Goal: Task Accomplishment & Management: Manage account settings

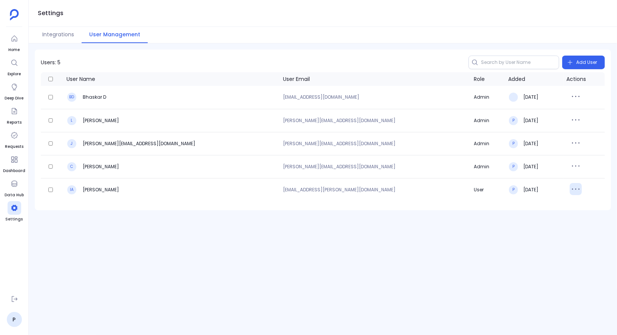
click at [570, 188] on icon "button" at bounding box center [576, 189] width 12 height 12
click at [575, 219] on button "Delete" at bounding box center [582, 221] width 54 height 17
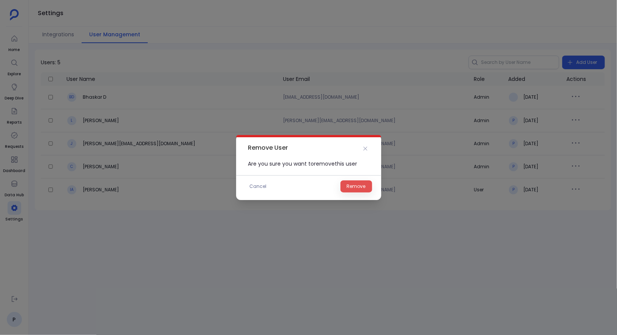
click at [362, 187] on span "Remove" at bounding box center [356, 186] width 19 height 8
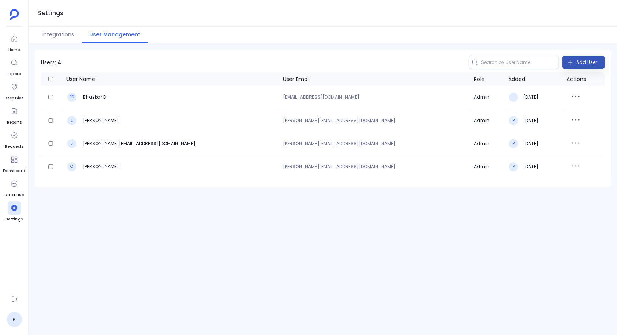
click at [579, 64] on span "Add User" at bounding box center [586, 62] width 21 height 12
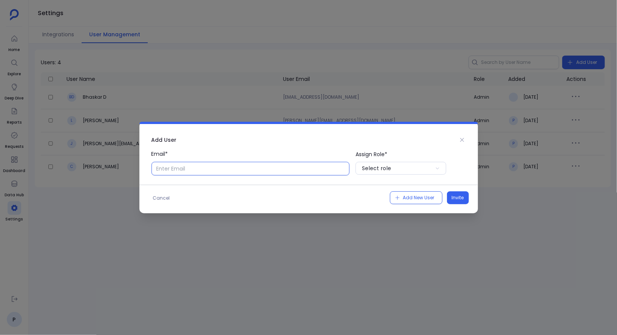
click at [291, 170] on input "Email*" at bounding box center [250, 169] width 198 height 14
type input "[EMAIL_ADDRESS][PERSON_NAME][DOMAIN_NAME]"
click at [424, 173] on button "Select role" at bounding box center [400, 168] width 91 height 13
click at [409, 189] on p "Admin" at bounding box center [400, 184] width 91 height 12
click at [459, 198] on span "Invite" at bounding box center [458, 198] width 12 height 8
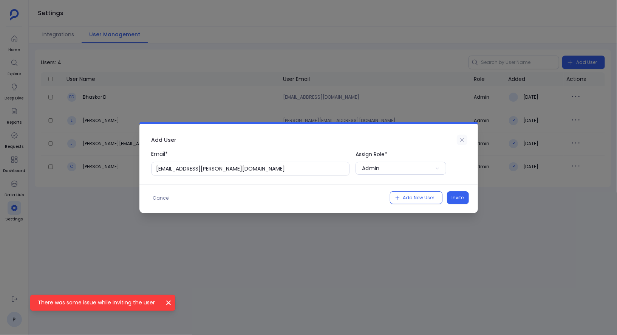
click at [459, 141] on icon at bounding box center [462, 140] width 6 height 6
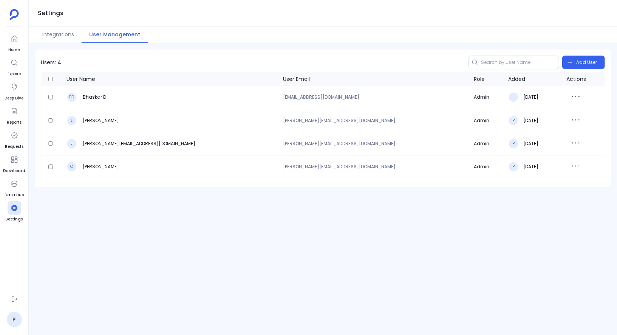
click at [182, 195] on div "Users: 4 Add User User Name User Email Role Added Actions BD Bhaskar D bhaskar@…" at bounding box center [323, 188] width 588 height 291
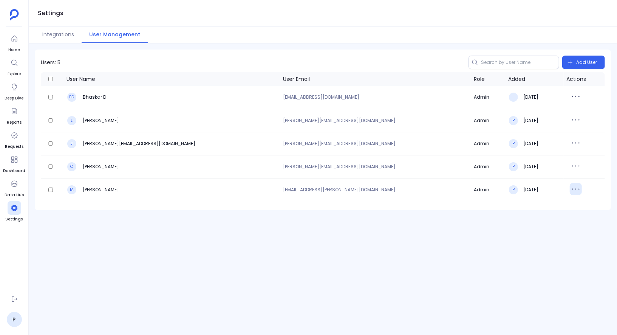
click at [570, 189] on icon "button" at bounding box center [576, 189] width 12 height 12
click at [563, 221] on button "Delete" at bounding box center [582, 221] width 54 height 17
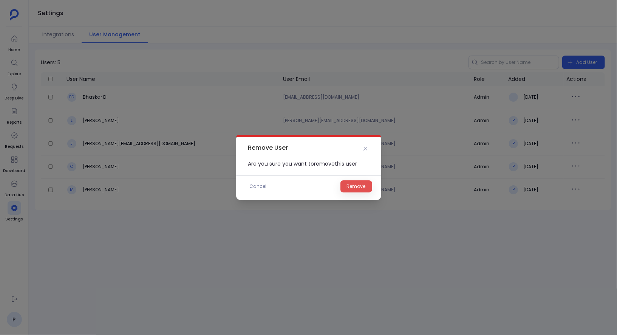
click at [355, 184] on span "Remove" at bounding box center [356, 186] width 19 height 8
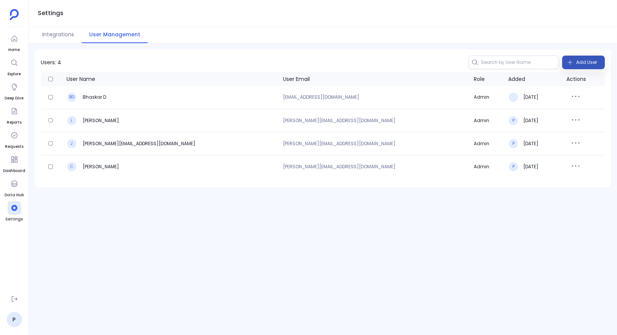
click at [586, 62] on span "Add User" at bounding box center [586, 62] width 21 height 12
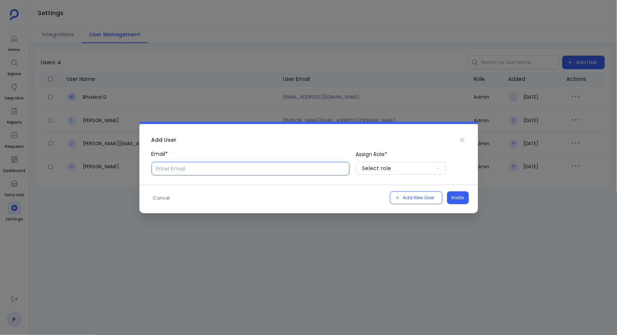
click at [275, 169] on input "Email*" at bounding box center [250, 169] width 198 height 14
type input "[EMAIL_ADDRESS][PERSON_NAME][DOMAIN_NAME]"
click at [392, 174] on button "Select role" at bounding box center [400, 168] width 91 height 13
click at [391, 184] on p "Admin" at bounding box center [400, 184] width 91 height 12
click at [453, 199] on span "Invite" at bounding box center [458, 198] width 12 height 8
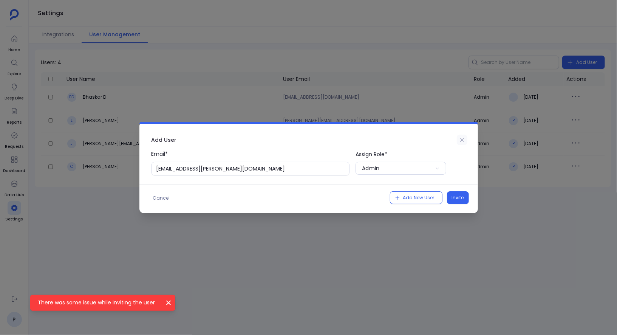
click at [463, 137] on icon at bounding box center [462, 140] width 6 height 6
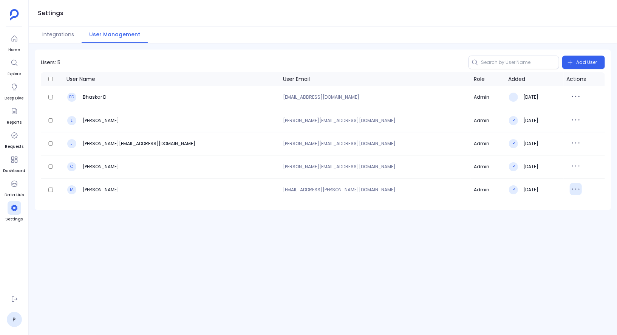
click at [570, 186] on icon "button" at bounding box center [576, 189] width 12 height 12
click at [572, 218] on button "Delete" at bounding box center [582, 221] width 54 height 17
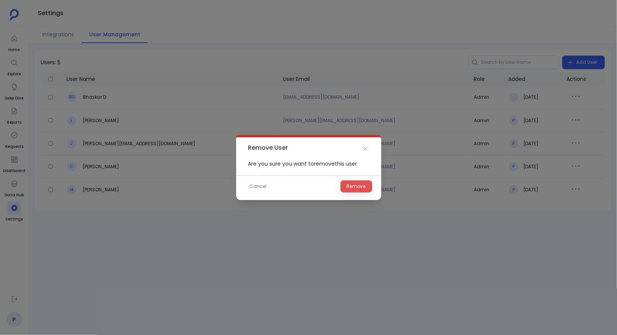
click at [350, 183] on span "Remove" at bounding box center [356, 186] width 19 height 8
